Goal: Task Accomplishment & Management: Manage account settings

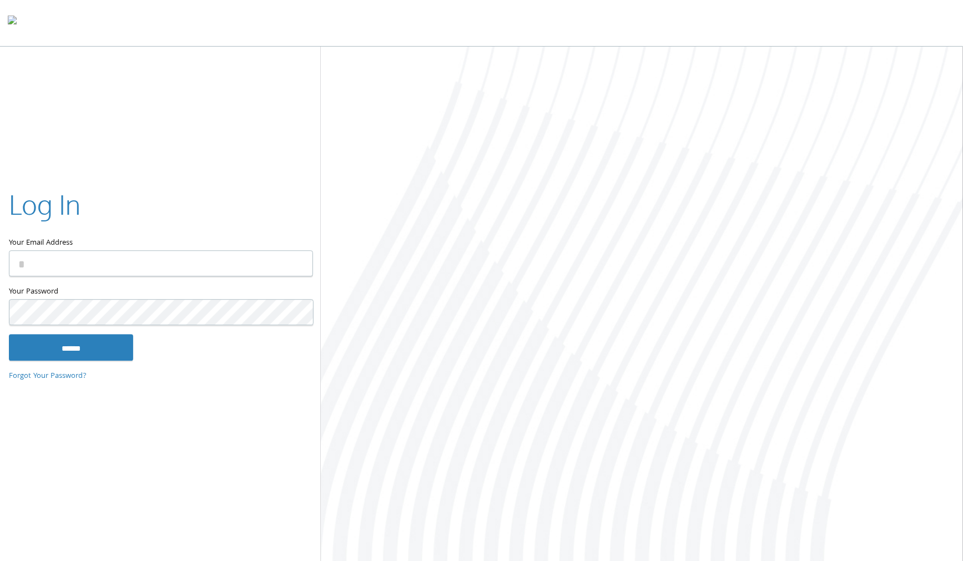
type input "**********"
click at [81, 351] on input "******" at bounding box center [71, 347] width 124 height 27
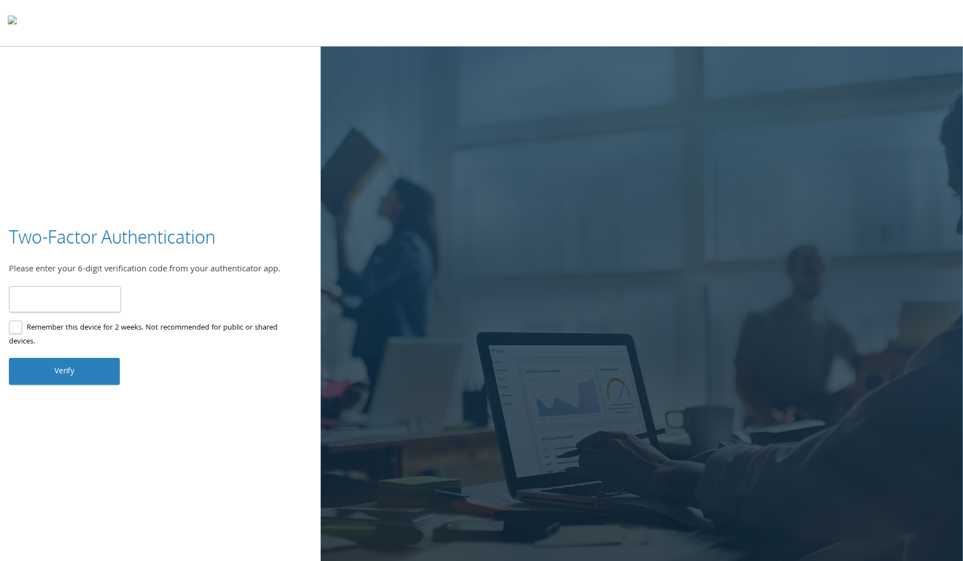
type input "******"
click at [85, 373] on button "Verify" at bounding box center [64, 371] width 111 height 27
